Goal: Find specific page/section: Find specific page/section

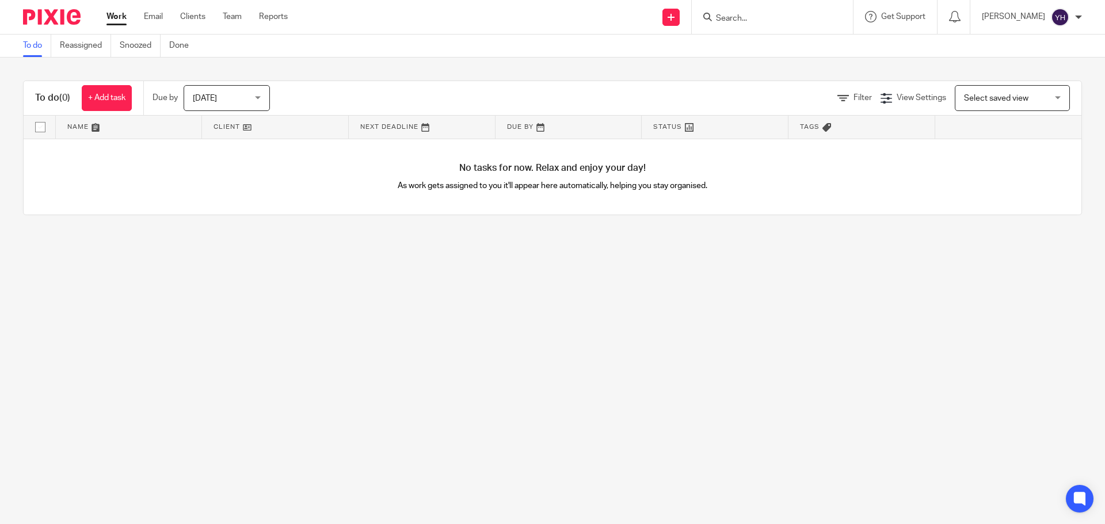
click at [810, 20] on input "Search" at bounding box center [767, 19] width 104 height 10
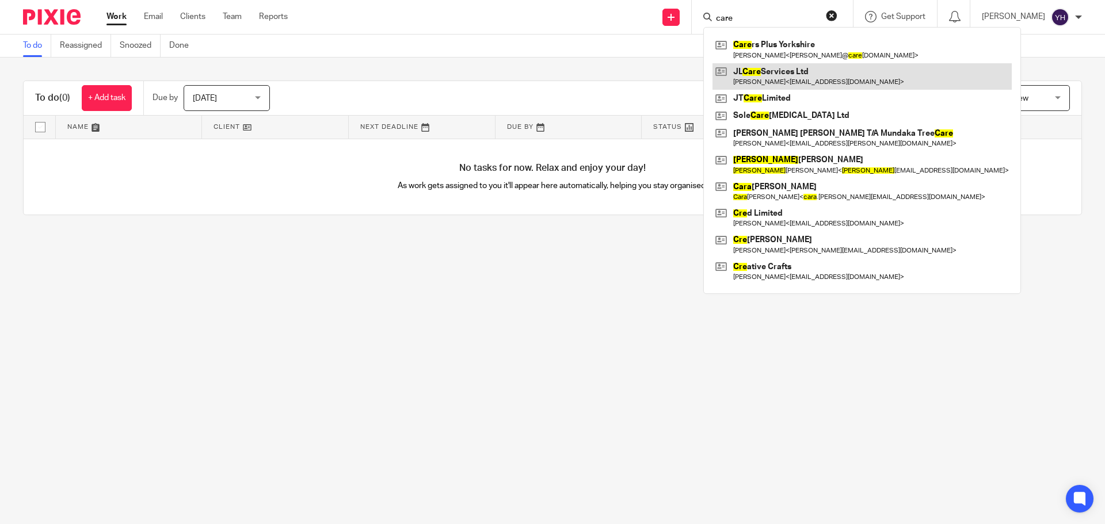
type input "care"
click at [822, 70] on link at bounding box center [861, 76] width 299 height 26
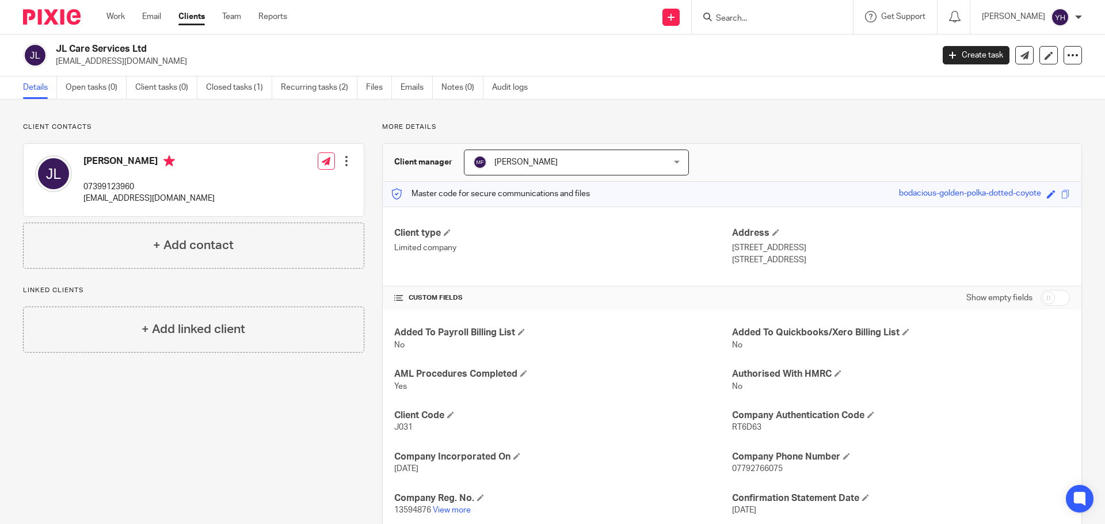
click at [753, 11] on form at bounding box center [776, 17] width 123 height 14
click at [740, 15] on input "Search" at bounding box center [767, 19] width 104 height 10
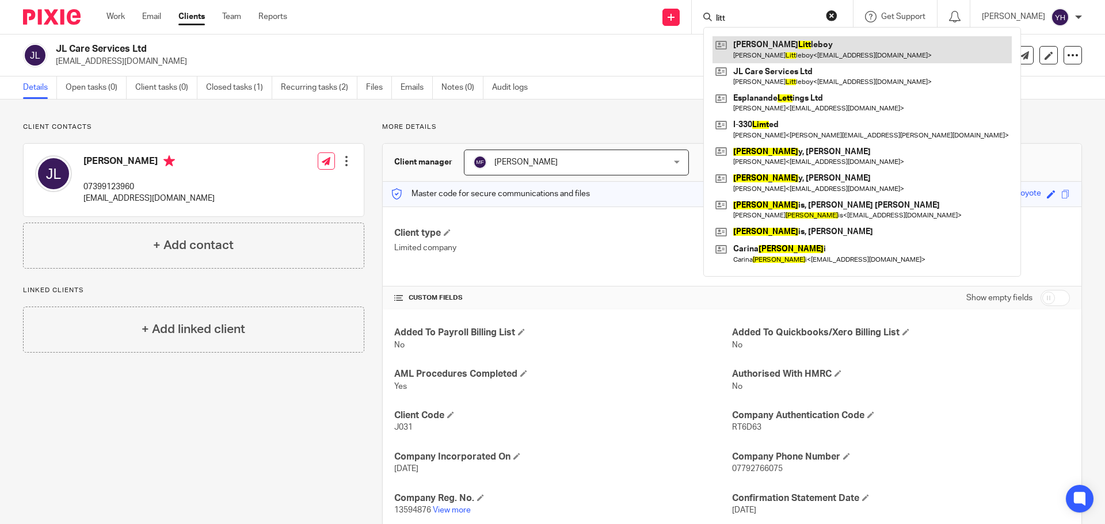
type input "litt"
click at [756, 50] on link at bounding box center [861, 49] width 299 height 26
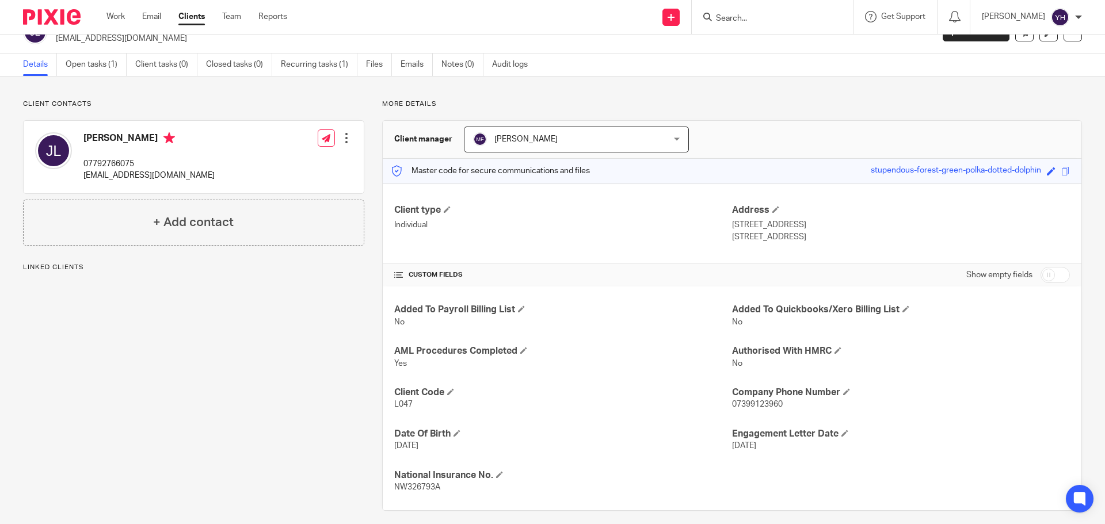
scroll to position [33, 0]
